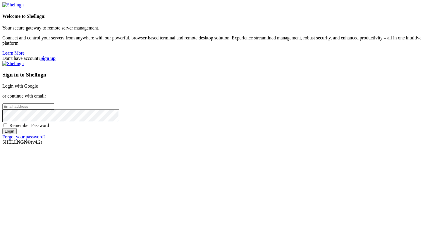
click at [54, 107] on input "email" at bounding box center [28, 107] width 52 height 6
type input "[PERSON_NAME][EMAIL_ADDRESS][DOMAIN_NAME]"
click at [17, 134] on input "Login" at bounding box center [9, 131] width 14 height 6
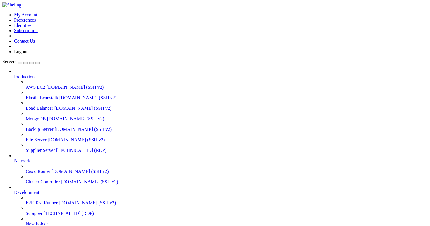
click at [35, 148] on span "Supplier Server" at bounding box center [40, 150] width 29 height 5
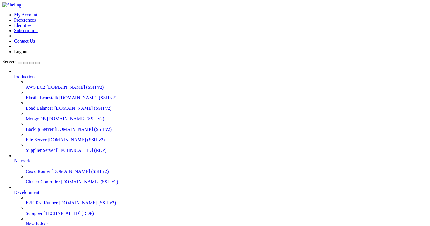
drag, startPoint x: 71, startPoint y: 401, endPoint x: 103, endPoint y: 402, distance: 31.3
